Goal: Ask a question

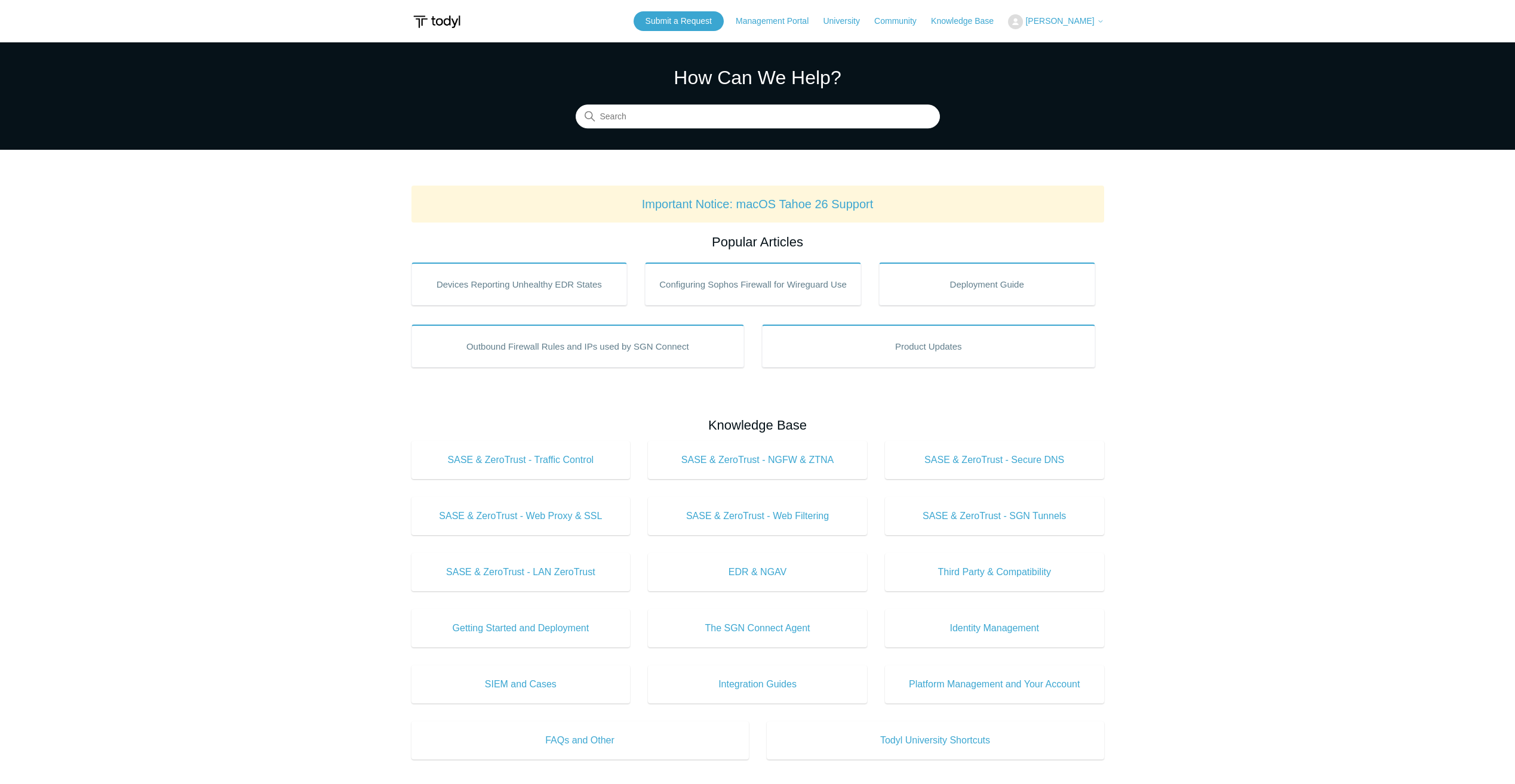
click at [1061, 22] on span "[PERSON_NAME]" at bounding box center [1059, 21] width 68 height 9
click at [1074, 42] on link "My Support Requests" at bounding box center [1067, 46] width 117 height 21
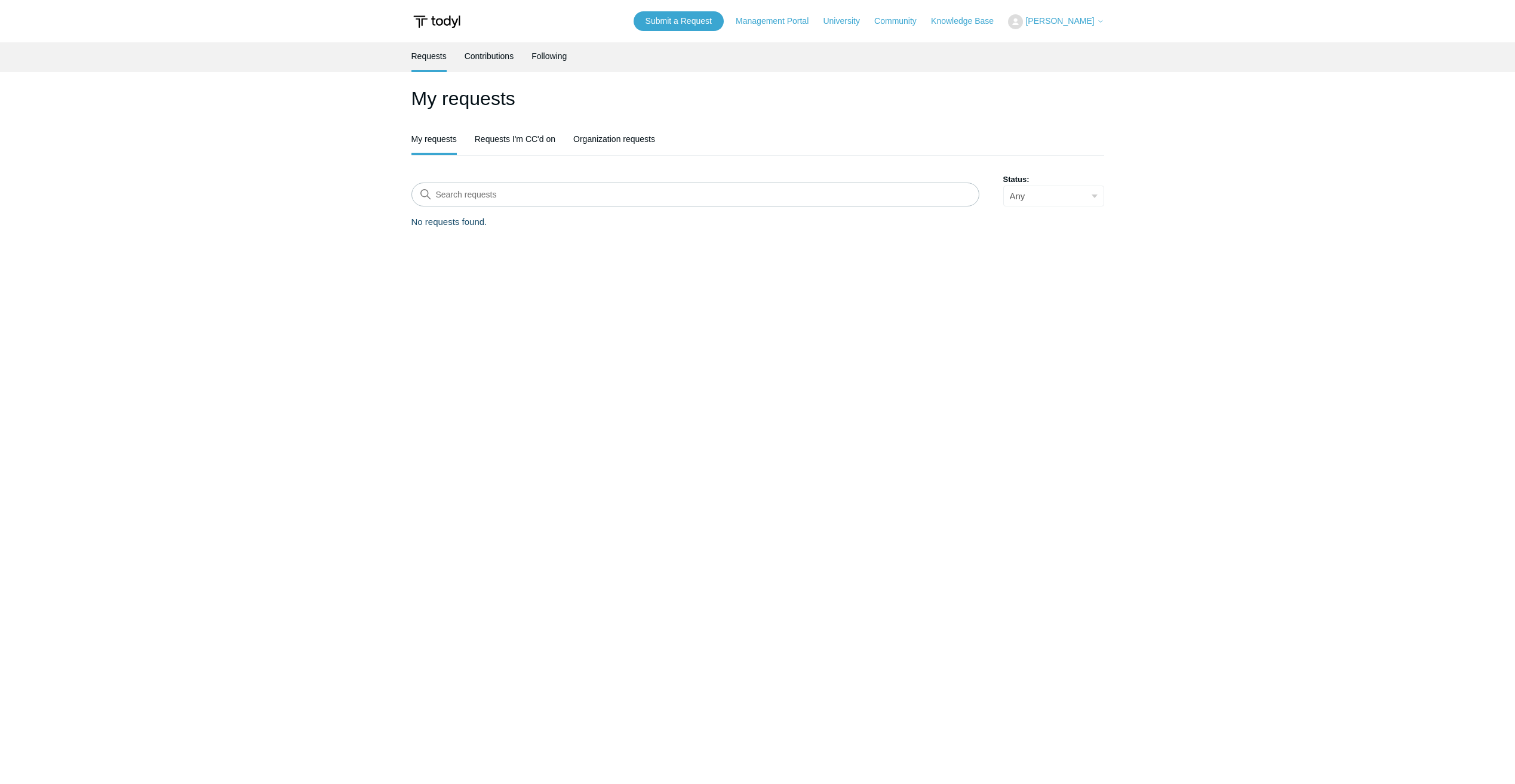
click at [1062, 23] on span "[PERSON_NAME]" at bounding box center [1059, 21] width 68 height 9
click at [843, 99] on h1 "My requests" at bounding box center [757, 98] width 692 height 28
click at [658, 20] on link "Submit a Request" at bounding box center [679, 21] width 90 height 20
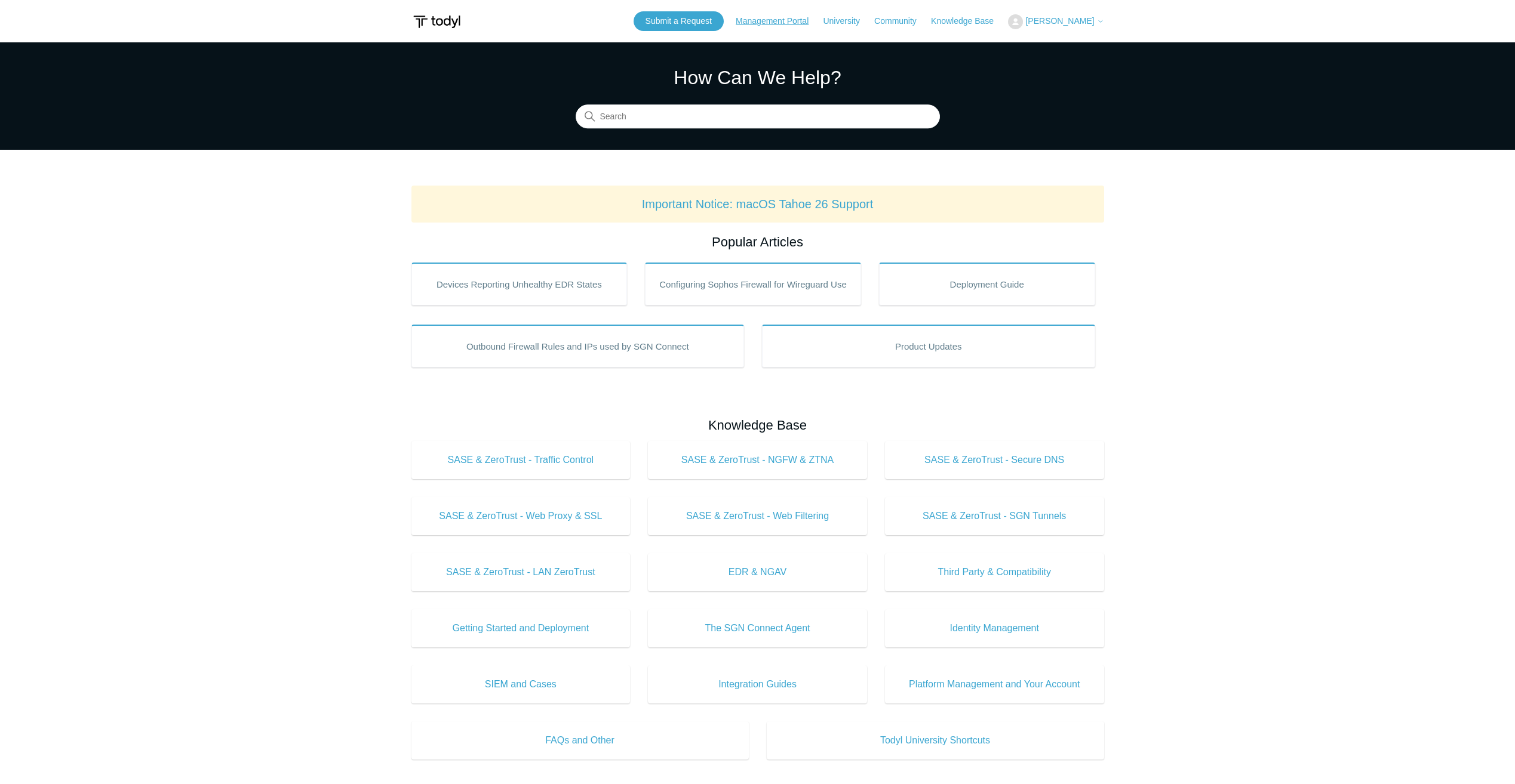
click at [796, 18] on link "Management Portal" at bounding box center [777, 21] width 85 height 13
click at [717, 20] on link "Submit a Request" at bounding box center [679, 21] width 90 height 20
